Goal: Transaction & Acquisition: Book appointment/travel/reservation

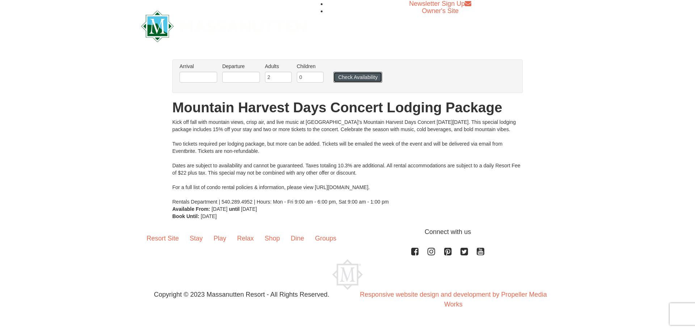
click at [355, 75] on button "Check Availability" at bounding box center [357, 77] width 49 height 11
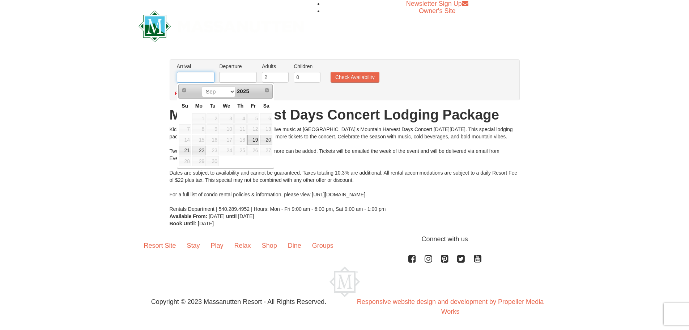
click at [202, 74] on input "text" at bounding box center [196, 77] width 38 height 11
click at [515, 193] on div "Kick off fall with mountain views, crisp air, and live music at [GEOGRAPHIC_DAT…" at bounding box center [345, 169] width 350 height 87
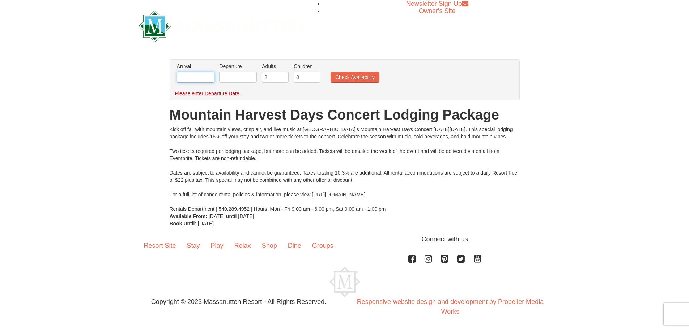
click at [208, 80] on input "text" at bounding box center [196, 77] width 38 height 11
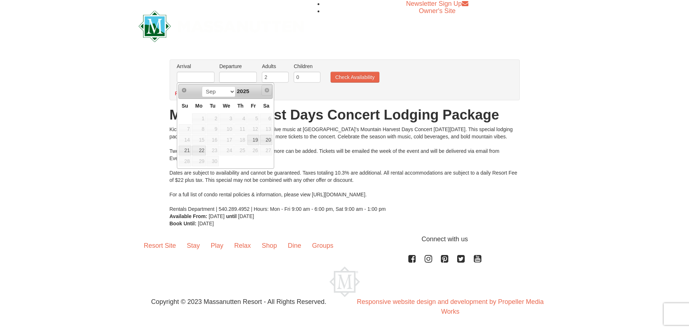
click at [267, 92] on span "Next" at bounding box center [267, 90] width 6 height 6
click at [252, 140] on link "19" at bounding box center [254, 140] width 12 height 10
type input "[DATE]"
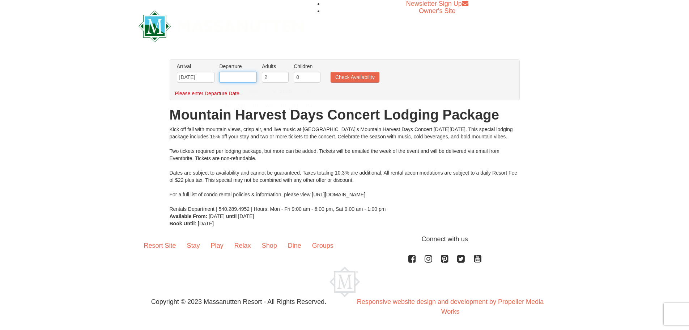
click at [248, 76] on input "text" at bounding box center [238, 77] width 38 height 11
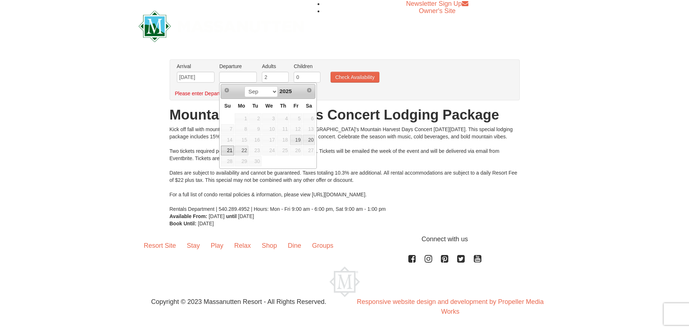
click at [228, 151] on link "21" at bounding box center [227, 150] width 13 height 10
type input "[DATE]"
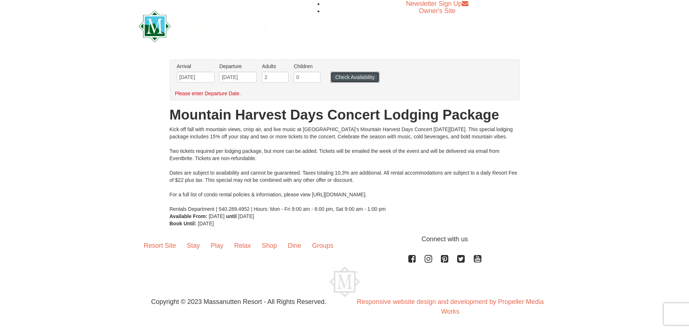
click at [357, 76] on button "Check Availability" at bounding box center [355, 77] width 49 height 11
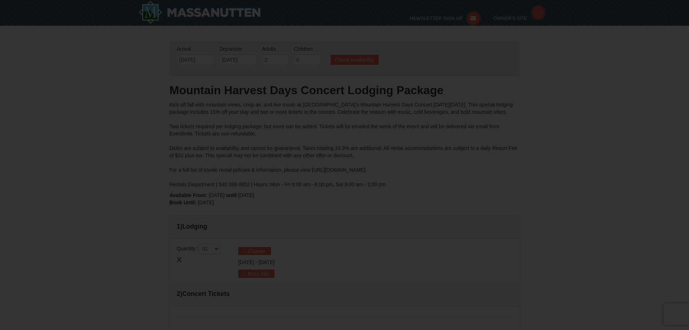
type input "09/20/2025"
type input "[DATE]"
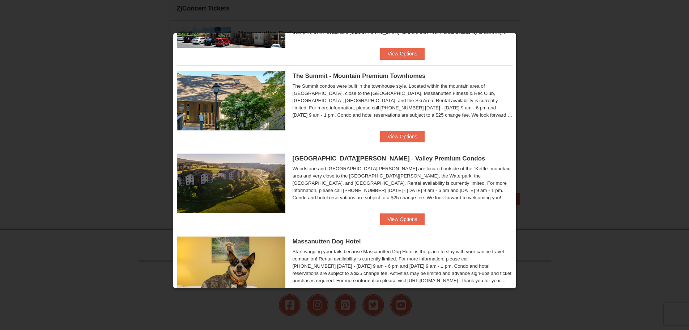
scroll to position [281, 0]
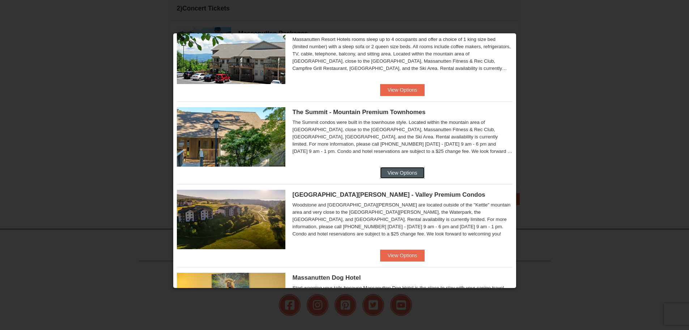
click at [404, 172] on button "View Options" at bounding box center [402, 173] width 44 height 12
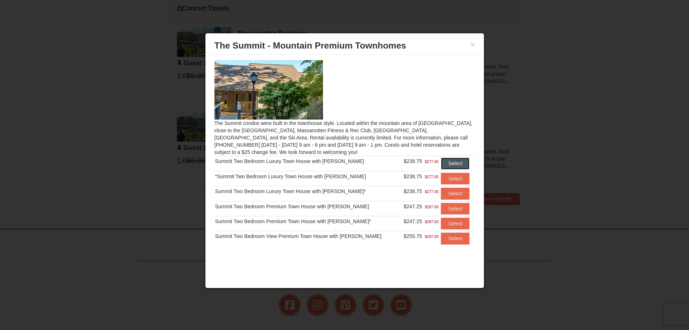
click at [447, 163] on button "Select" at bounding box center [455, 163] width 29 height 12
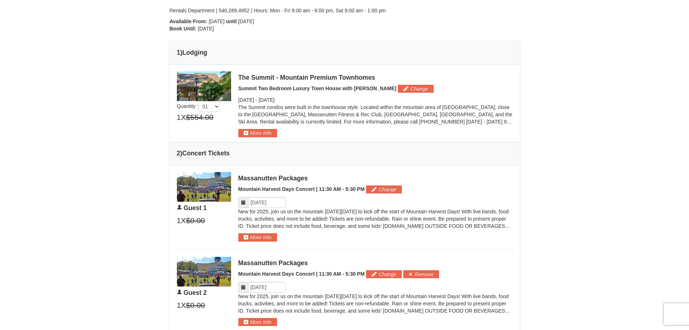
scroll to position [246, 0]
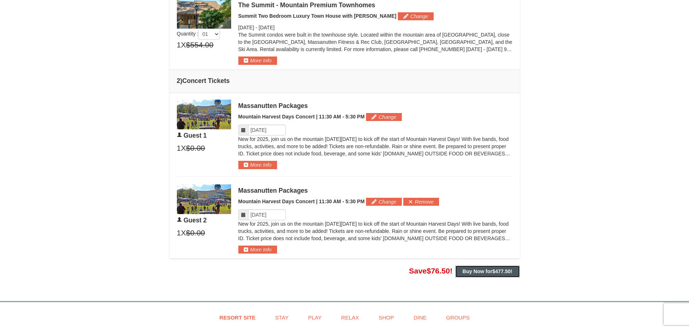
click at [487, 269] on strong "Buy Now for $477.50 !" at bounding box center [488, 271] width 50 height 6
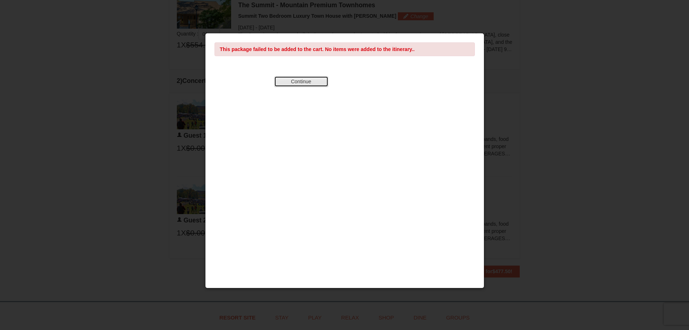
click at [299, 78] on button "Continue" at bounding box center [301, 81] width 54 height 11
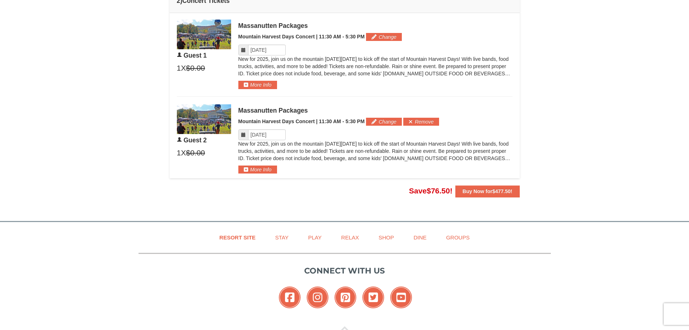
scroll to position [390, 0]
